Goal: Check status: Check status

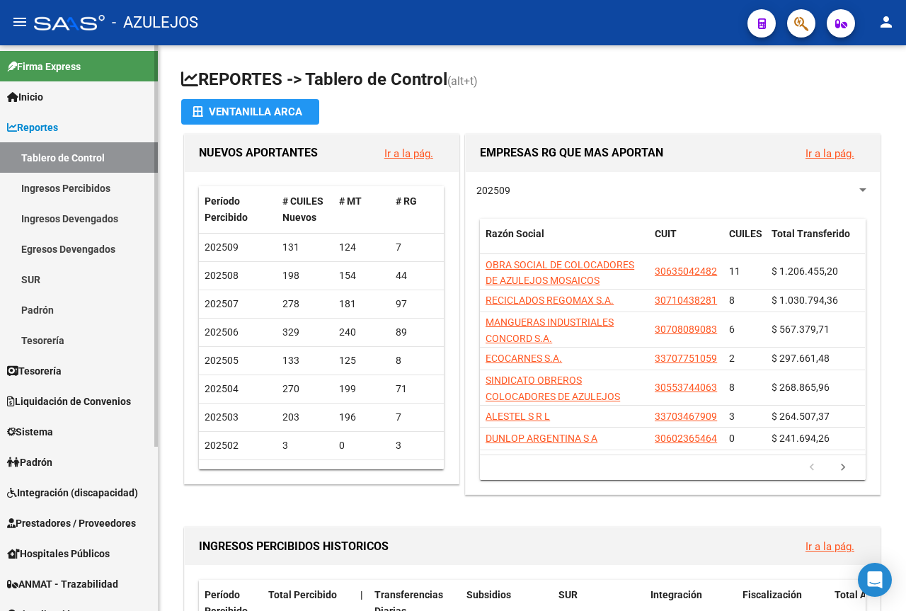
click at [62, 462] on link "Padrón" at bounding box center [79, 461] width 158 height 30
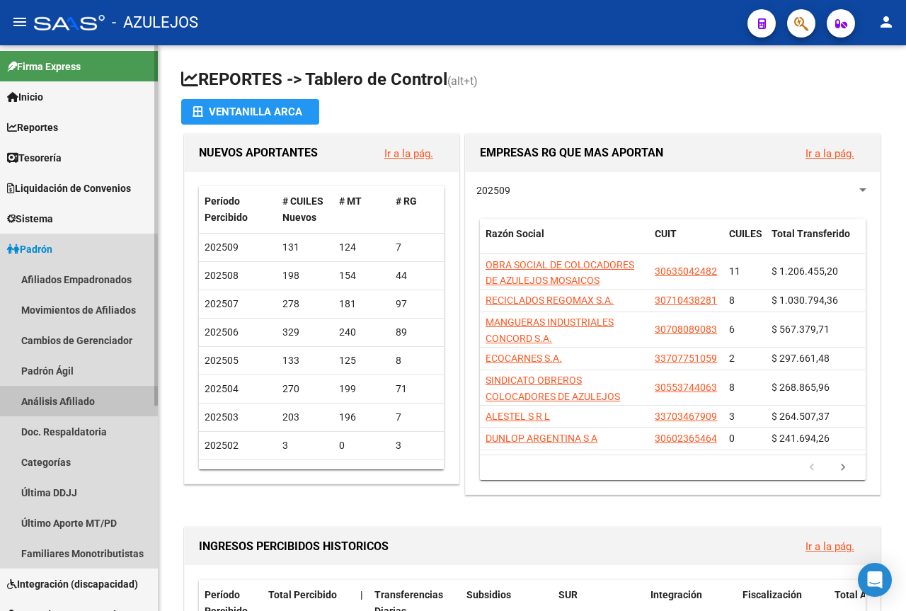
click at [73, 406] on link "Análisis Afiliado" at bounding box center [79, 401] width 158 height 30
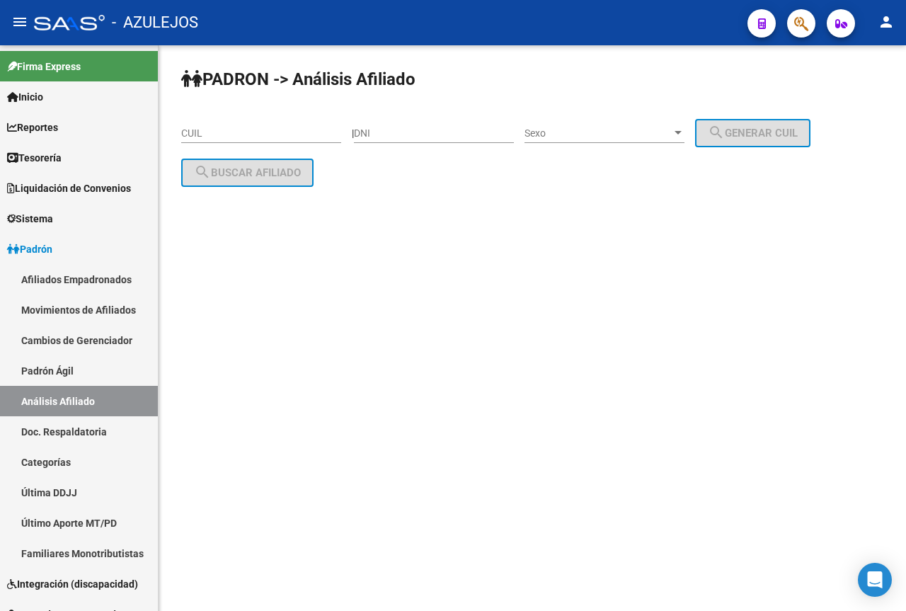
click at [434, 126] on div "DNI" at bounding box center [434, 129] width 160 height 28
paste input "12094964"
type input "12094964"
click at [659, 129] on span "Sexo" at bounding box center [597, 133] width 147 height 12
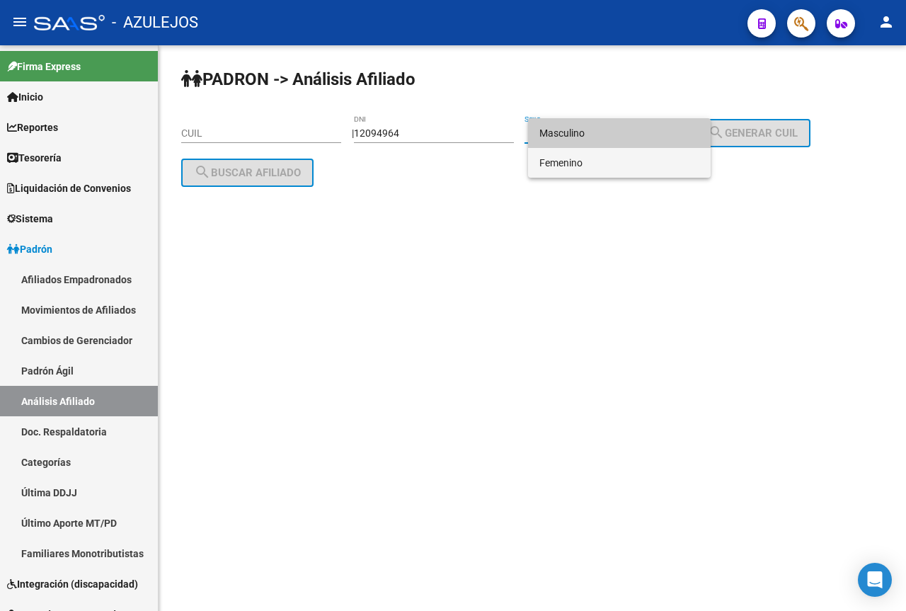
click at [622, 168] on span "Femenino" at bounding box center [619, 163] width 160 height 30
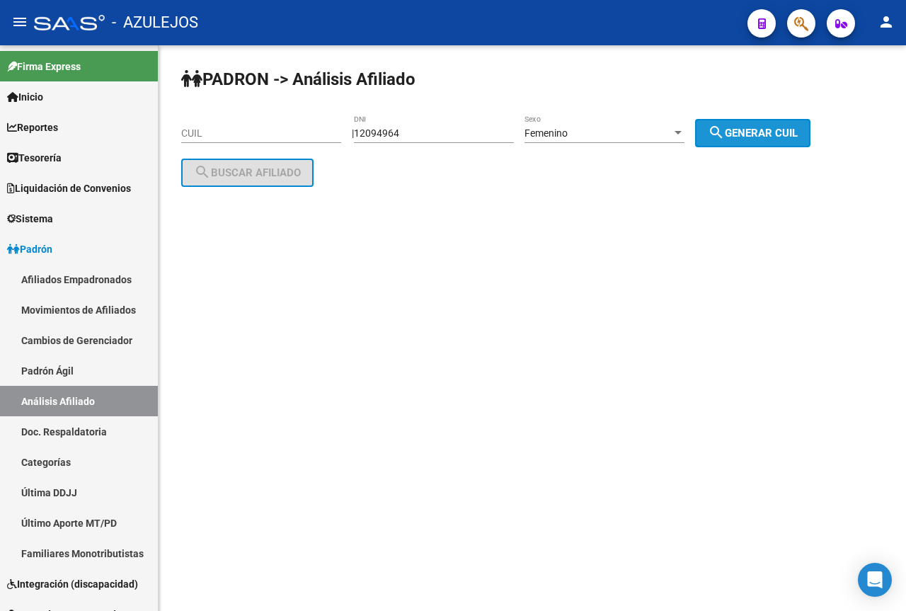
click at [749, 125] on button "search Generar CUIL" at bounding box center [752, 133] width 115 height 28
type input "27-12094964-6"
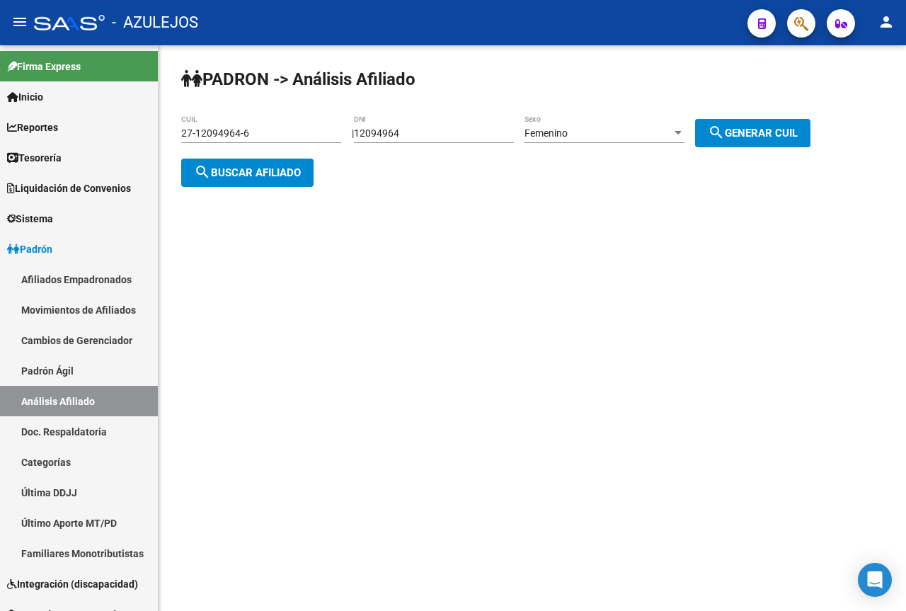
click at [217, 179] on button "search Buscar afiliado" at bounding box center [247, 172] width 132 height 28
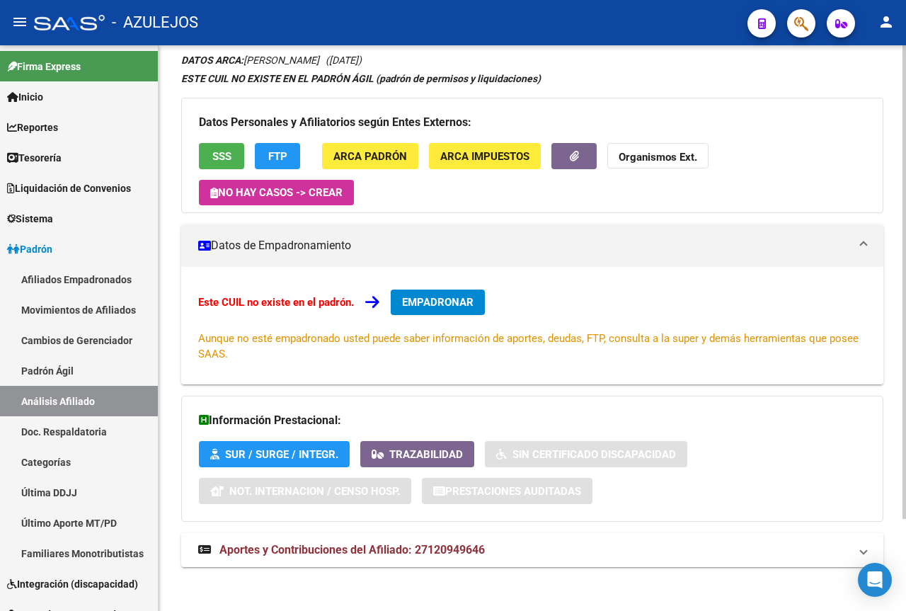
scroll to position [110, 0]
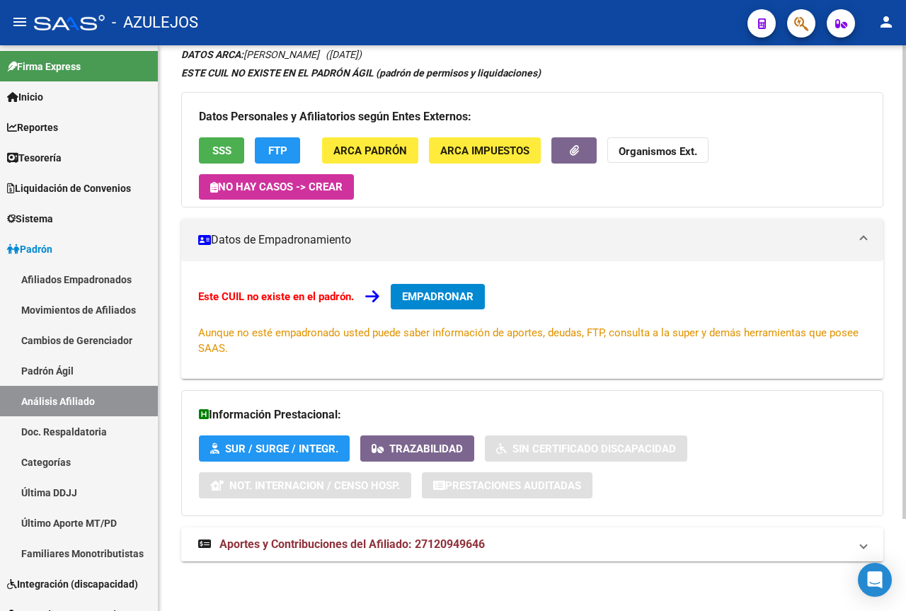
click at [405, 542] on span "Aportes y Contribuciones del Afiliado: 27120949646" at bounding box center [351, 543] width 265 height 13
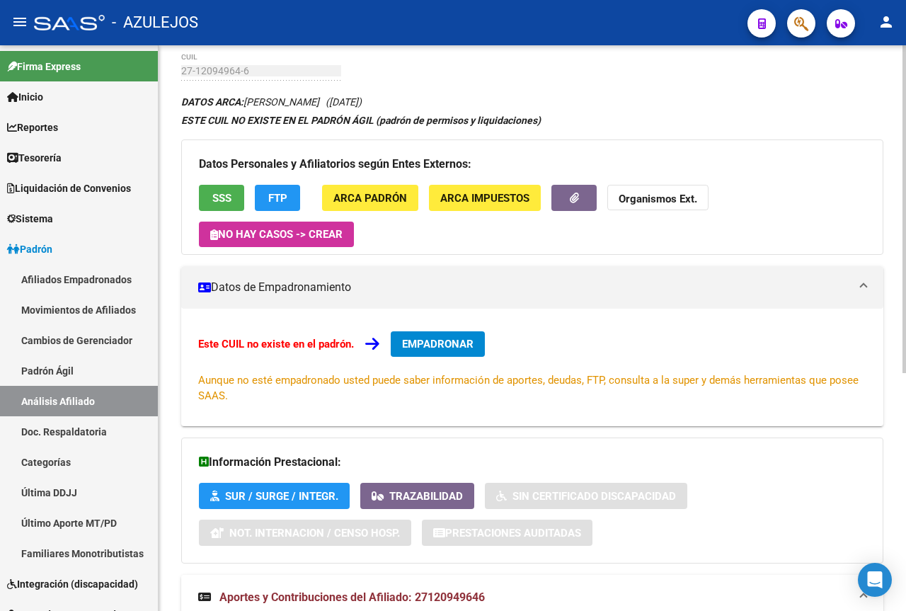
scroll to position [0, 0]
